Goal: Task Accomplishment & Management: Manage account settings

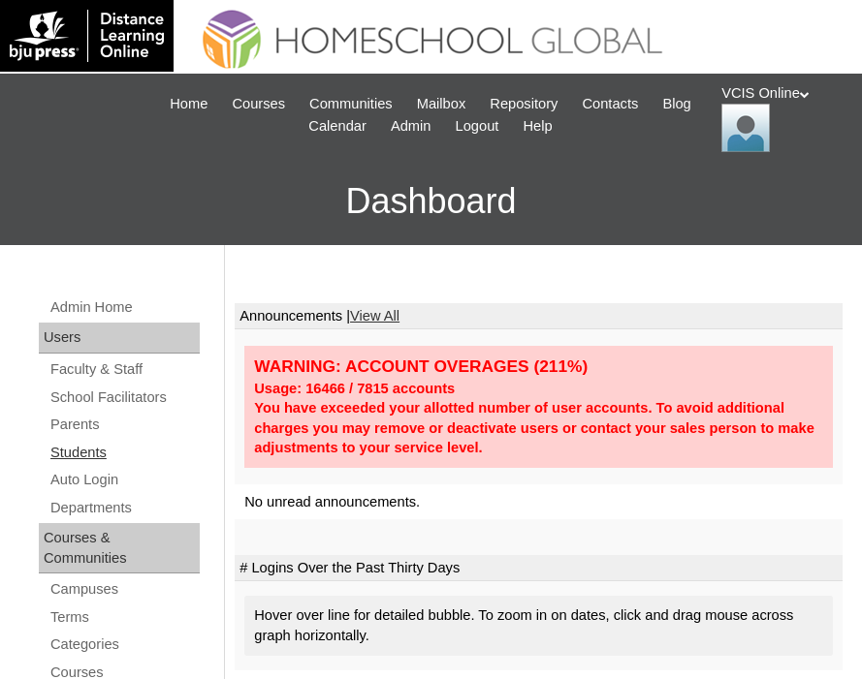
click at [70, 450] on link "Students" at bounding box center [123, 453] width 151 height 24
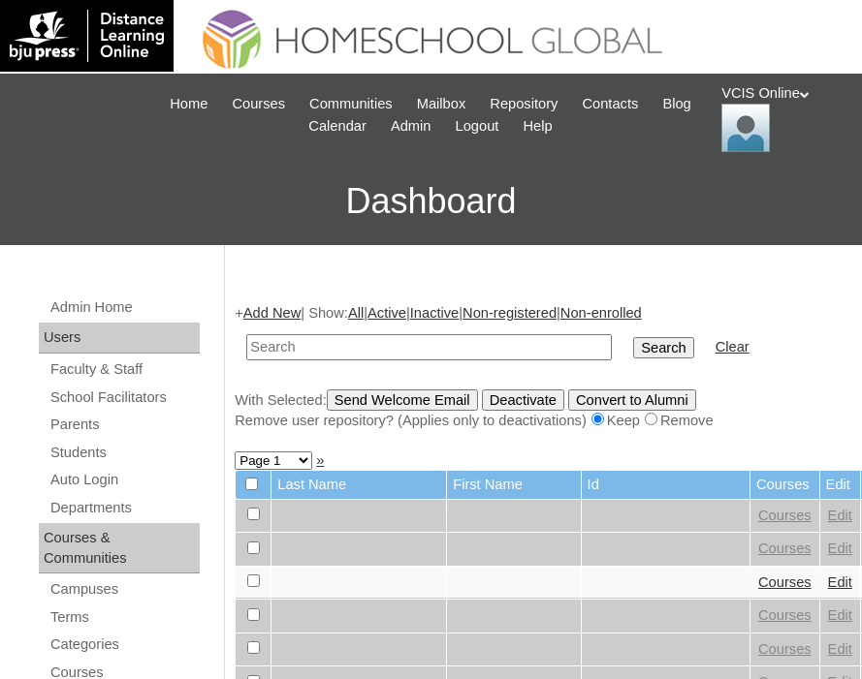
click at [268, 345] on input "text" at bounding box center [428, 347] width 365 height 26
type input "[EMAIL_ADDRESS][DOMAIN_NAME]"
click at [445, 351] on input "btogonon.student@vcis.edu.ph" at bounding box center [428, 347] width 365 height 26
click at [443, 351] on input "btogonon.student@vcis.edu.ph" at bounding box center [428, 347] width 365 height 26
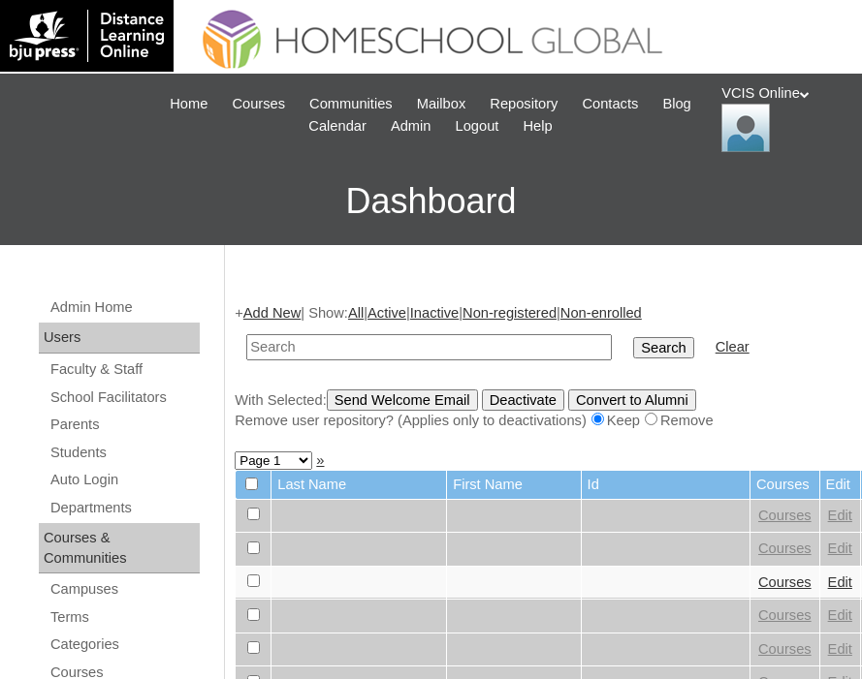
click at [281, 352] on input "text" at bounding box center [428, 347] width 365 height 26
paste input "VCIS030-8B-SA2025"
type input "VCIS030-8B-SA2025"
click at [633, 354] on input "Search" at bounding box center [663, 347] width 60 height 21
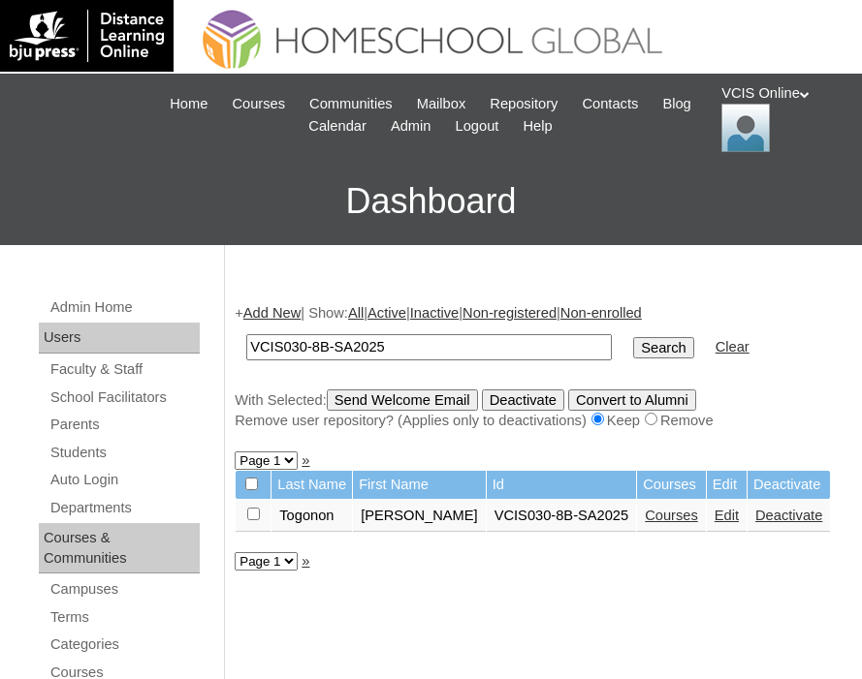
click at [644, 520] on link "Courses" at bounding box center [670, 516] width 53 height 16
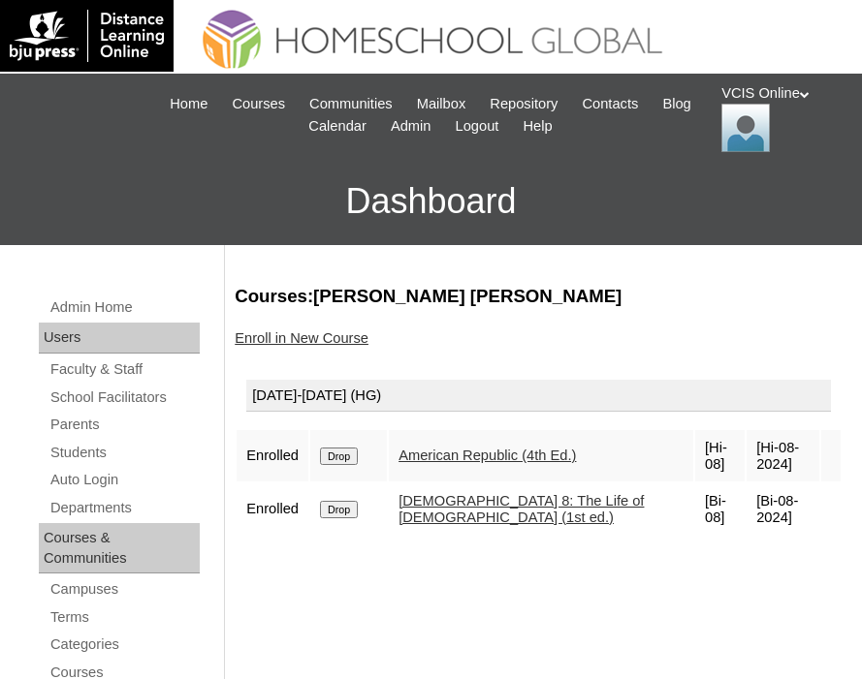
click at [315, 334] on link "Enroll in New Course" at bounding box center [302, 338] width 134 height 16
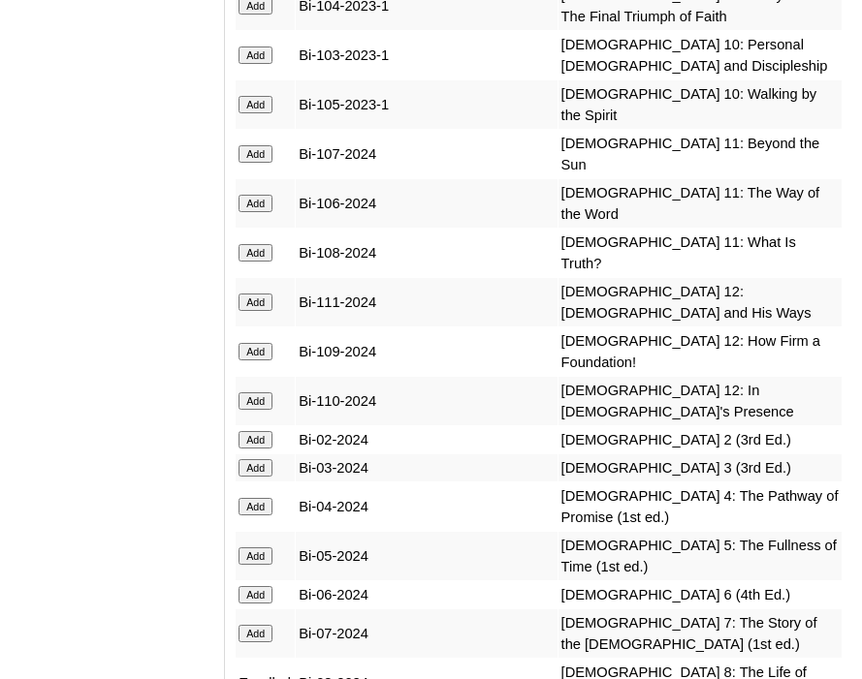
scroll to position [6105, 0]
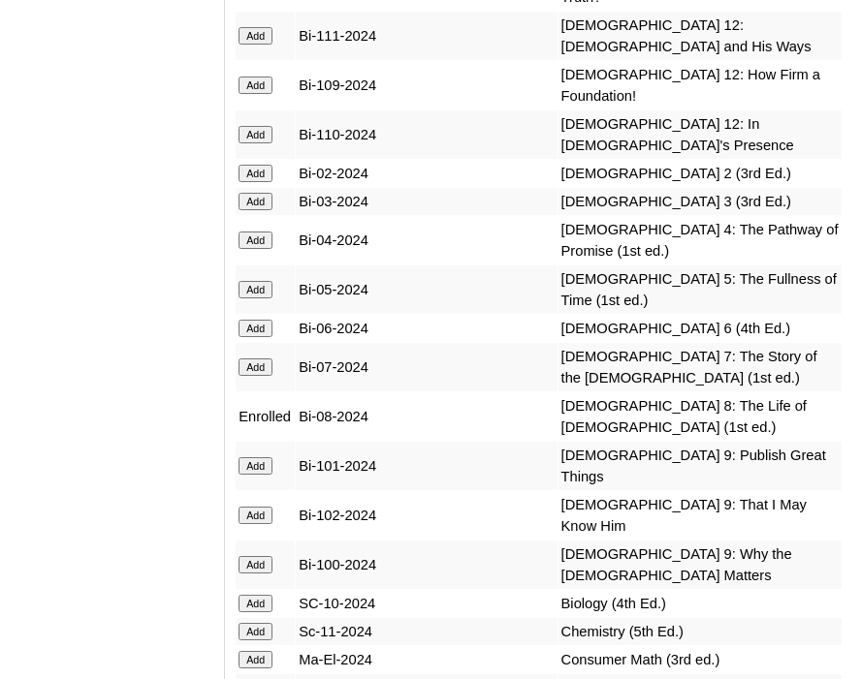
scroll to position [6299, 0]
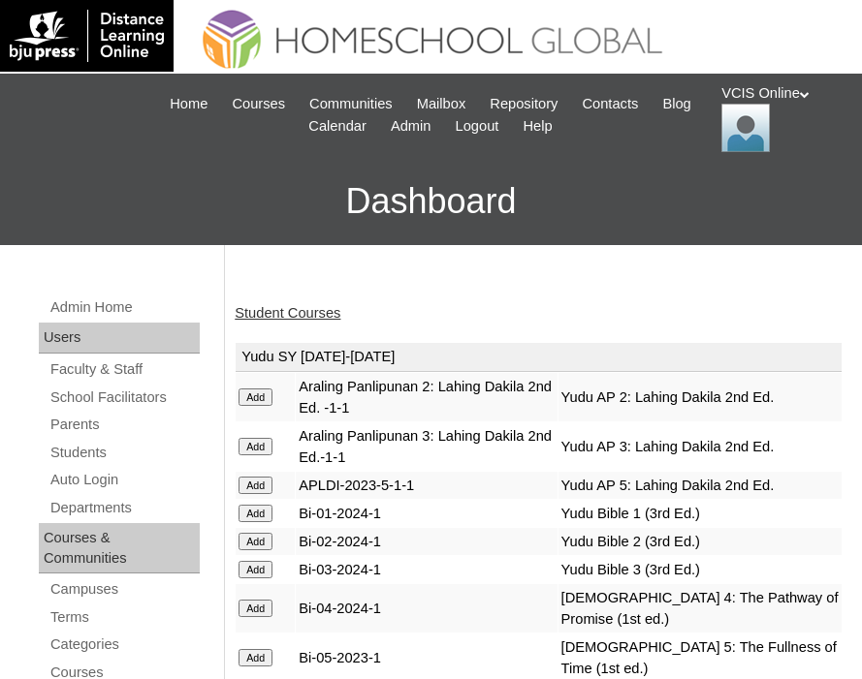
click at [273, 317] on link "Student Courses" at bounding box center [288, 313] width 106 height 16
